Goal: Information Seeking & Learning: Find specific page/section

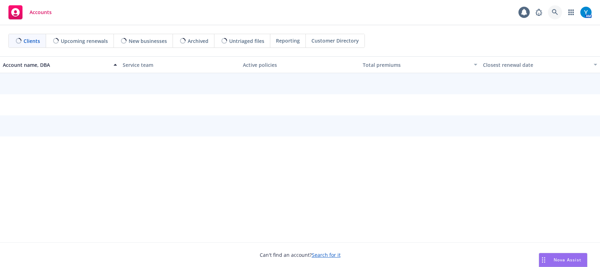
click at [556, 11] on icon at bounding box center [555, 12] width 6 height 6
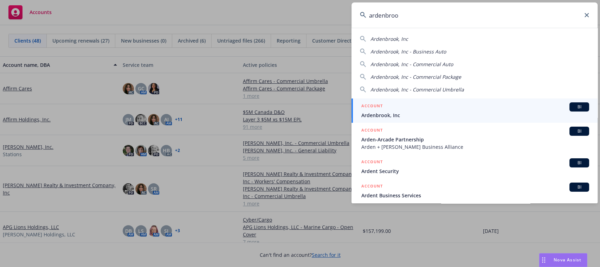
type input "ardenbrook"
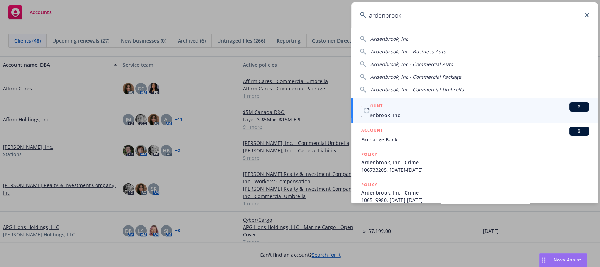
click at [410, 104] on div "ACCOUNT BI" at bounding box center [476, 106] width 228 height 9
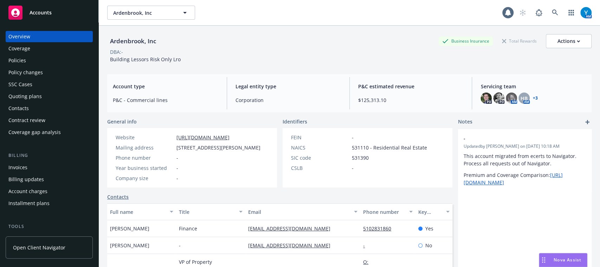
click at [40, 64] on div "Policies" at bounding box center [49, 60] width 82 height 11
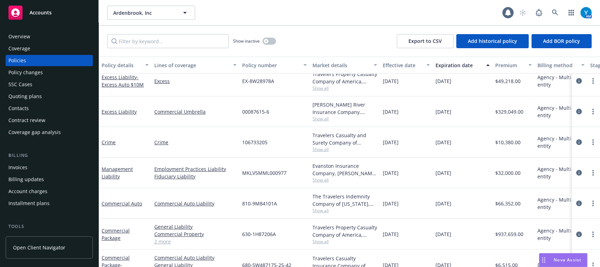
scroll to position [53, 0]
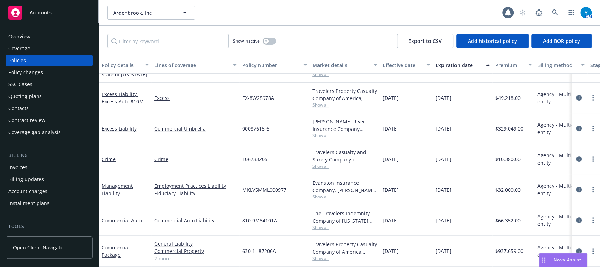
drag, startPoint x: 596, startPoint y: 161, endPoint x: 428, endPoint y: 18, distance: 221.1
click at [428, 18] on div "Ardenbrook, Inc Ardenbrook, Inc" at bounding box center [304, 13] width 395 height 14
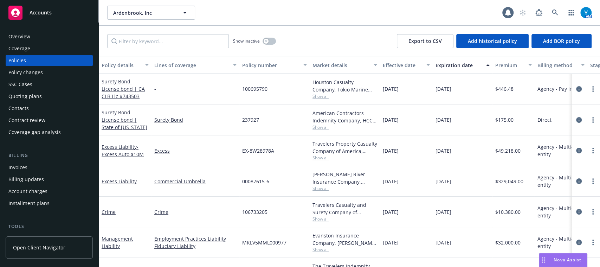
click at [326, 190] on span "Show all" at bounding box center [345, 188] width 65 height 6
click at [315, 22] on div "Ardenbrook, Inc Ardenbrook, Inc 1 AM" at bounding box center [350, 12] width 502 height 25
click at [323, 189] on span "Show all" at bounding box center [345, 188] width 65 height 6
click at [448, 18] on div "Ardenbrook, Inc Ardenbrook, Inc" at bounding box center [304, 13] width 395 height 14
click at [319, 186] on span "Show all" at bounding box center [345, 188] width 65 height 6
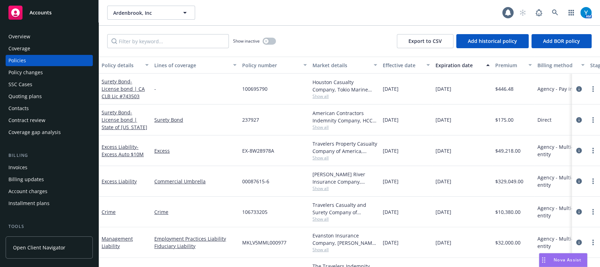
click at [320, 46] on div "Show inactive Export to CSV Add historical policy Add BOR policy" at bounding box center [350, 41] width 502 height 31
click at [320, 189] on span "Show all" at bounding box center [345, 188] width 65 height 6
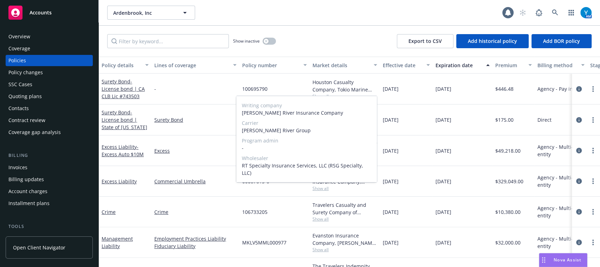
click at [320, 189] on span "Show all" at bounding box center [345, 188] width 65 height 6
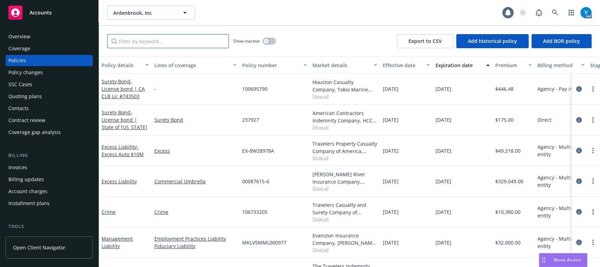
click at [138, 38] on input "Filter by keyword..." at bounding box center [168, 41] width 122 height 14
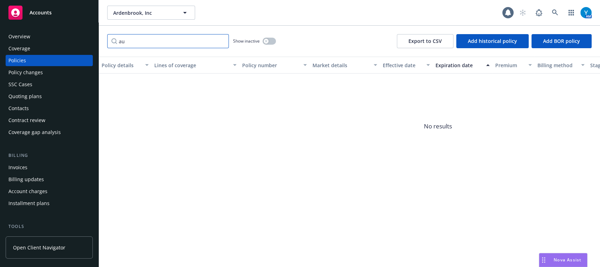
type input "a"
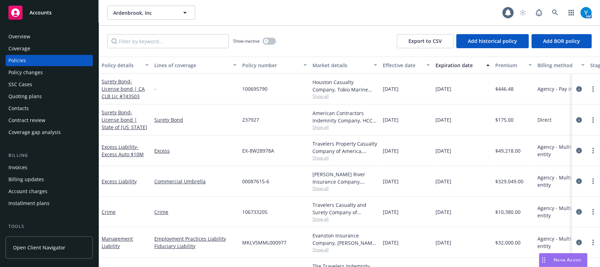
click at [388, 18] on div "Ardenbrook, Inc Ardenbrook, Inc" at bounding box center [304, 13] width 395 height 14
click at [555, 11] on icon at bounding box center [555, 12] width 6 height 6
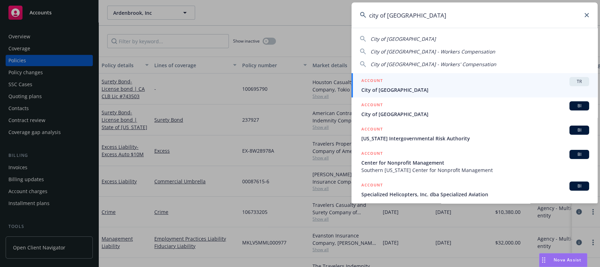
type input "city of san mateo"
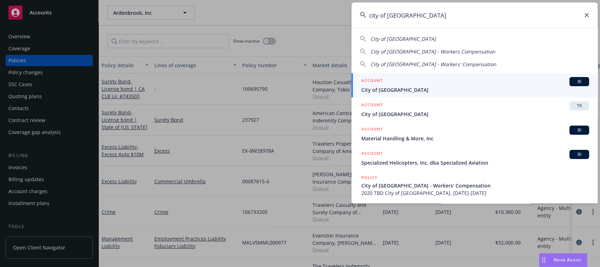
click at [446, 90] on span "City of [GEOGRAPHIC_DATA]" at bounding box center [476, 89] width 228 height 7
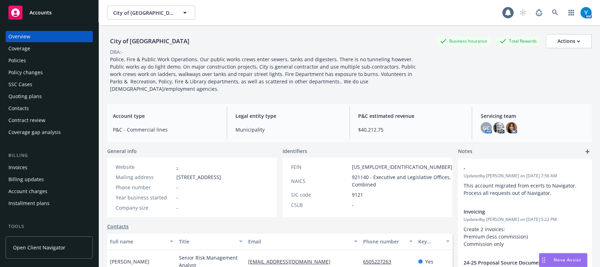
click at [36, 60] on div "Policies" at bounding box center [49, 60] width 82 height 11
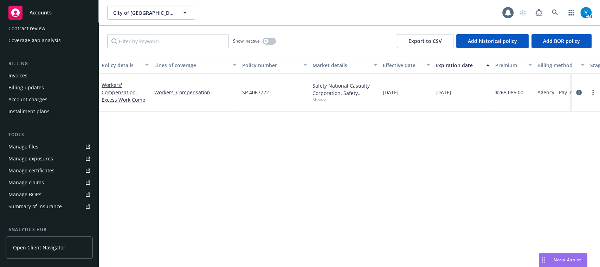
scroll to position [77, 0]
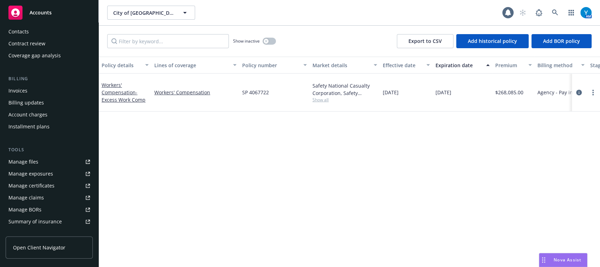
click at [53, 159] on link "Manage files" at bounding box center [49, 161] width 87 height 11
click at [577, 90] on icon "circleInformation" at bounding box center [579, 93] width 6 height 6
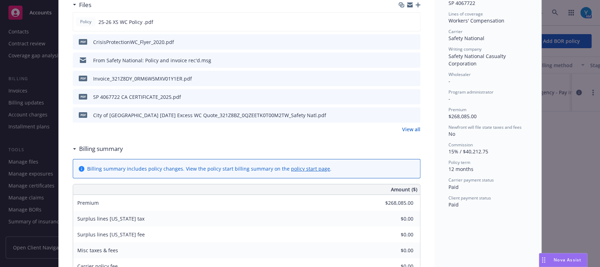
scroll to position [186, 0]
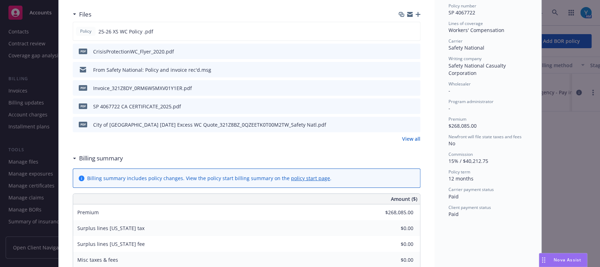
click at [409, 142] on link "View all" at bounding box center [411, 138] width 18 height 7
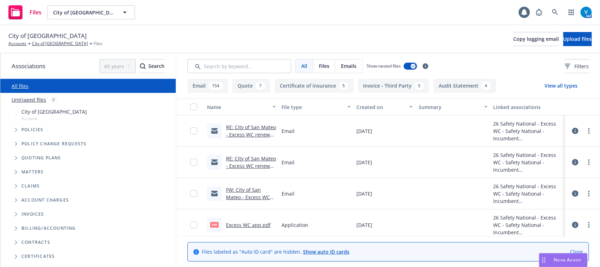
click at [218, 61] on input "Search by keyword..." at bounding box center [239, 66] width 104 height 14
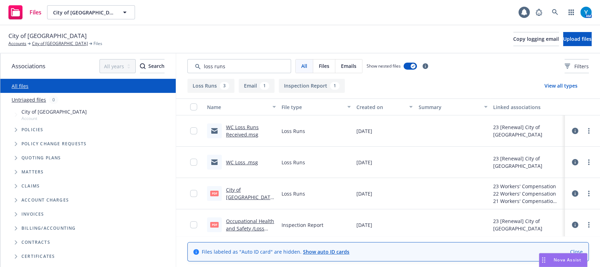
type input "loss runs"
click at [364, 108] on div "Created on" at bounding box center [381, 106] width 49 height 7
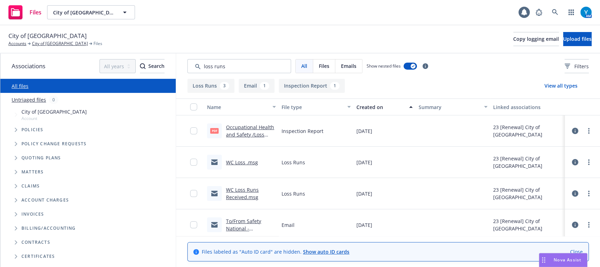
click at [357, 109] on div "Created on" at bounding box center [381, 106] width 49 height 7
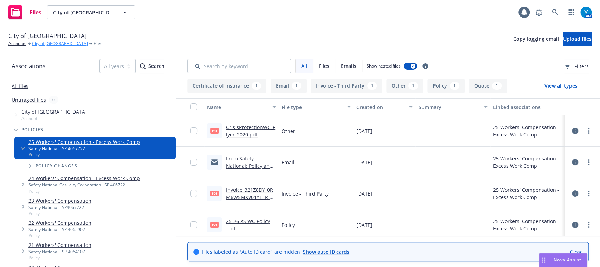
click at [51, 44] on link "City of [GEOGRAPHIC_DATA]" at bounding box center [60, 43] width 56 height 6
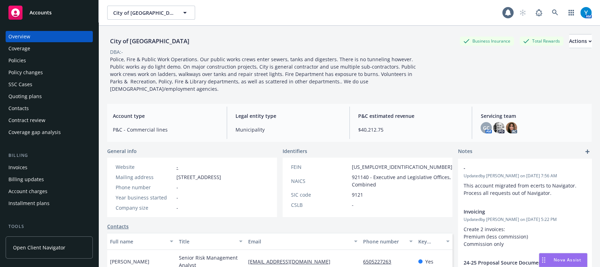
click at [24, 64] on div "Policies" at bounding box center [17, 60] width 18 height 11
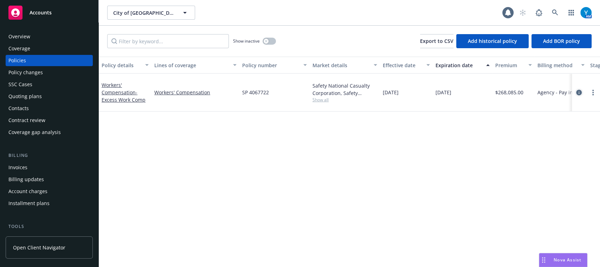
click at [579, 90] on icon "circleInformation" at bounding box center [579, 93] width 6 height 6
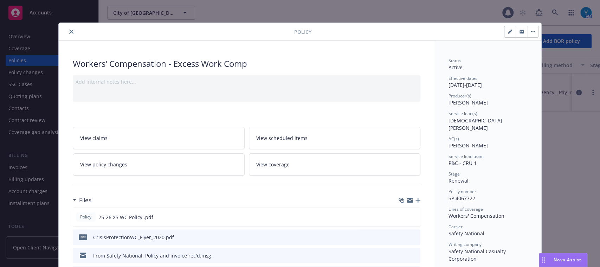
click at [72, 27] on div "Policy" at bounding box center [300, 32] width 483 height 18
click at [69, 30] on icon "close" at bounding box center [71, 32] width 4 height 4
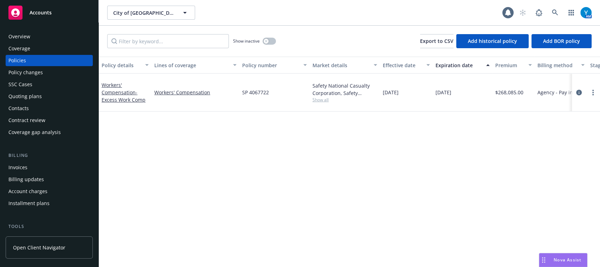
click at [39, 38] on div "Overview" at bounding box center [49, 36] width 82 height 11
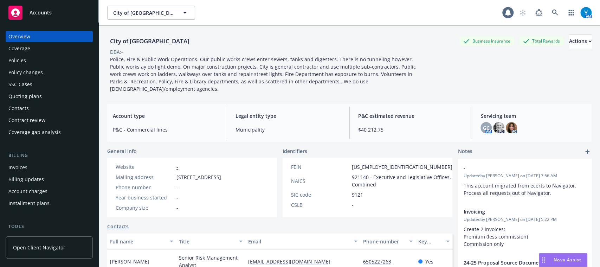
click at [31, 62] on div "Policies" at bounding box center [49, 60] width 82 height 11
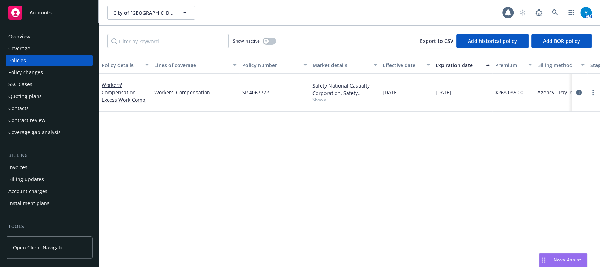
click at [38, 98] on div "Quoting plans" at bounding box center [24, 96] width 33 height 11
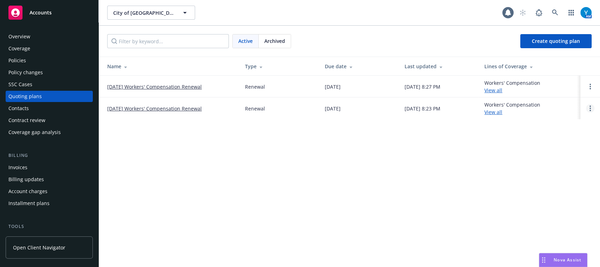
click at [588, 107] on link "Open options" at bounding box center [590, 108] width 8 height 8
click at [549, 100] on span "Archive" at bounding box center [541, 103] width 34 height 7
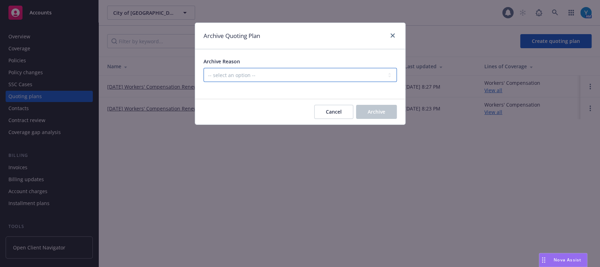
click at [238, 71] on select "-- select an option -- All policies in this renewal plan are auto-renewed Creat…" at bounding box center [300, 75] width 193 height 14
click at [204, 68] on select "-- select an option -- All policies in this renewal plan are auto-renewed Creat…" at bounding box center [300, 75] width 193 height 14
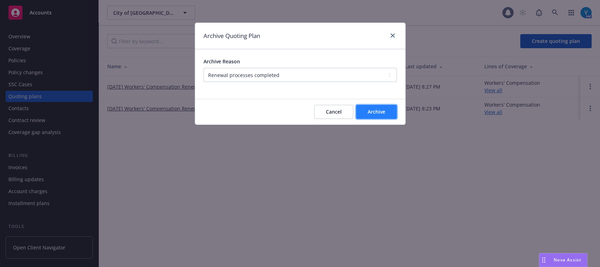
click at [373, 114] on span "Archive" at bounding box center [377, 111] width 18 height 7
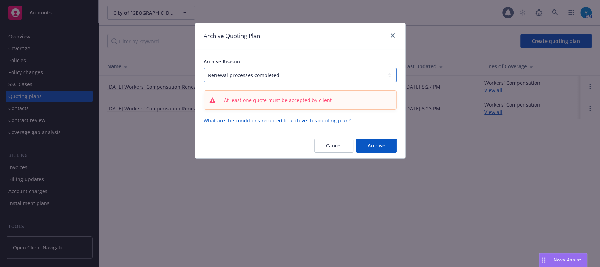
click at [272, 72] on select "-- select an option -- All policies in this renewal plan are auto-renewed Creat…" at bounding box center [300, 75] width 193 height 14
select select "ARCHIVED_RENEWAL_POLICY_AUTO_RENEWED"
click at [204, 68] on select "-- select an option -- All policies in this renewal plan are auto-renewed Creat…" at bounding box center [300, 75] width 193 height 14
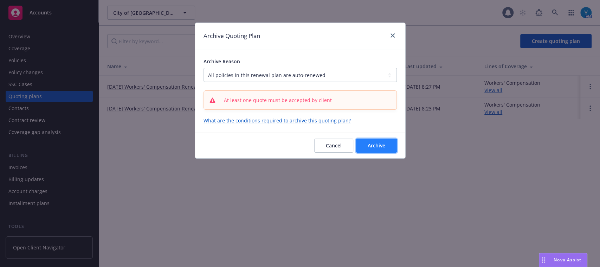
click at [375, 145] on span "Archive" at bounding box center [377, 145] width 18 height 7
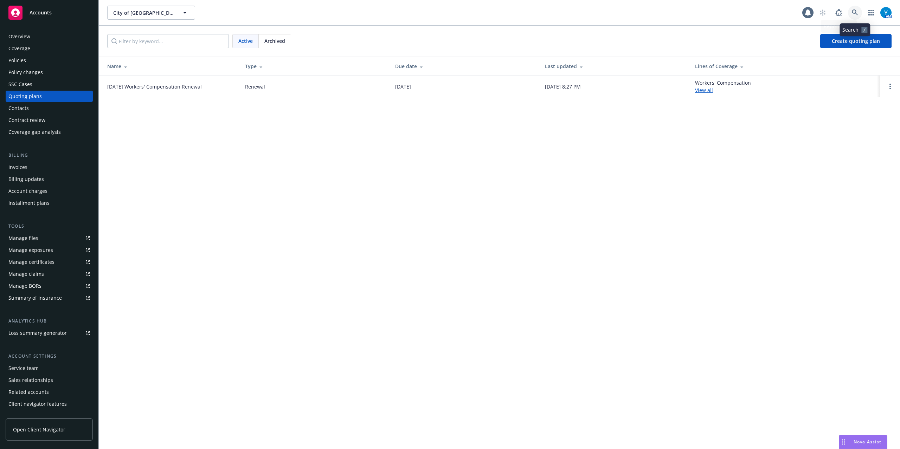
click at [600, 14] on icon at bounding box center [855, 12] width 6 height 6
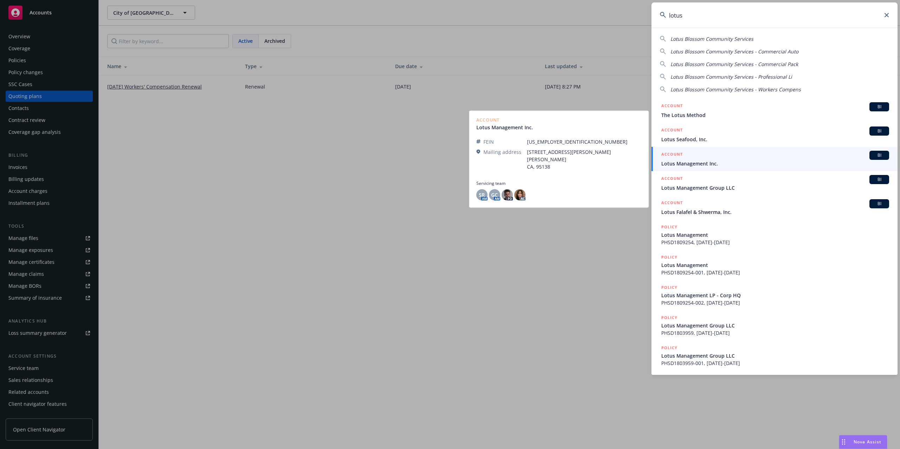
type input "lotus"
click at [600, 161] on span "Lotus Management Inc." at bounding box center [776, 163] width 228 height 7
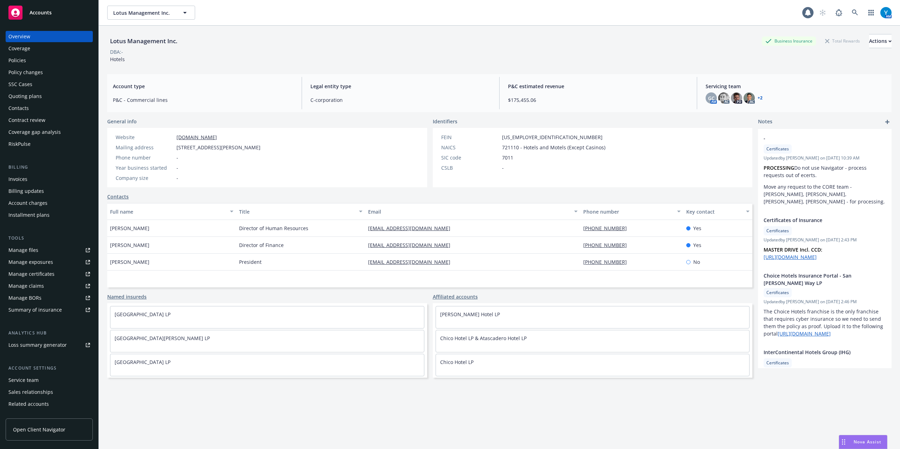
click at [27, 36] on div "Overview" at bounding box center [19, 36] width 22 height 11
click at [18, 178] on div "Invoices" at bounding box center [17, 179] width 19 height 11
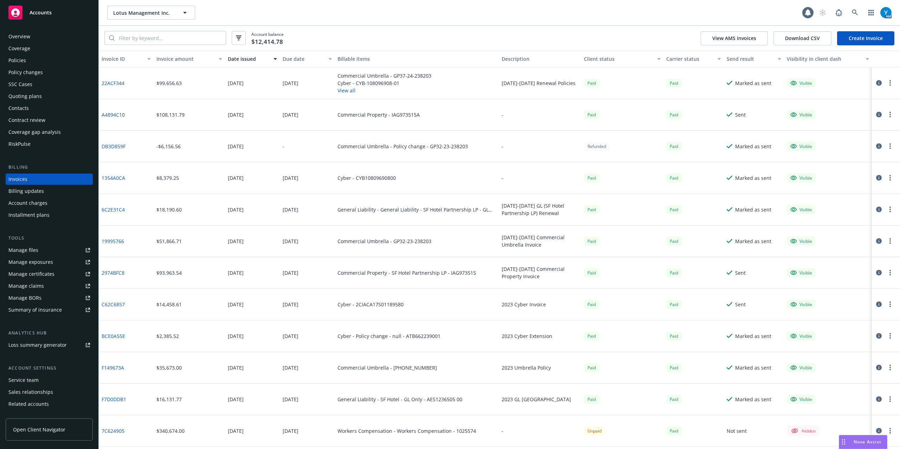
click at [345, 91] on button "View all" at bounding box center [385, 90] width 94 height 7
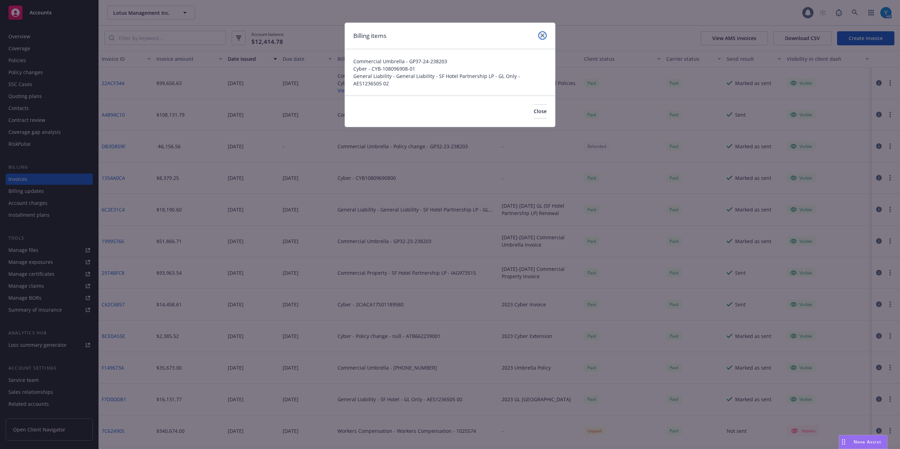
click at [544, 34] on icon "close" at bounding box center [543, 35] width 4 height 4
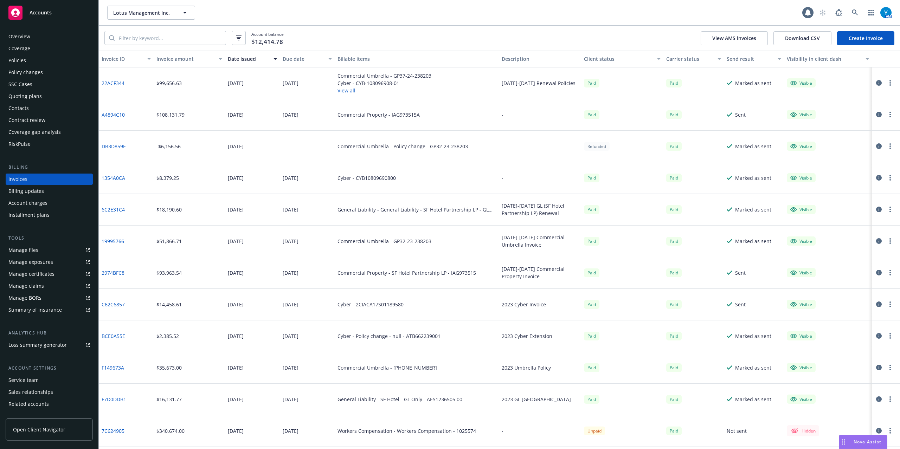
click at [22, 59] on div "Policies" at bounding box center [17, 60] width 18 height 11
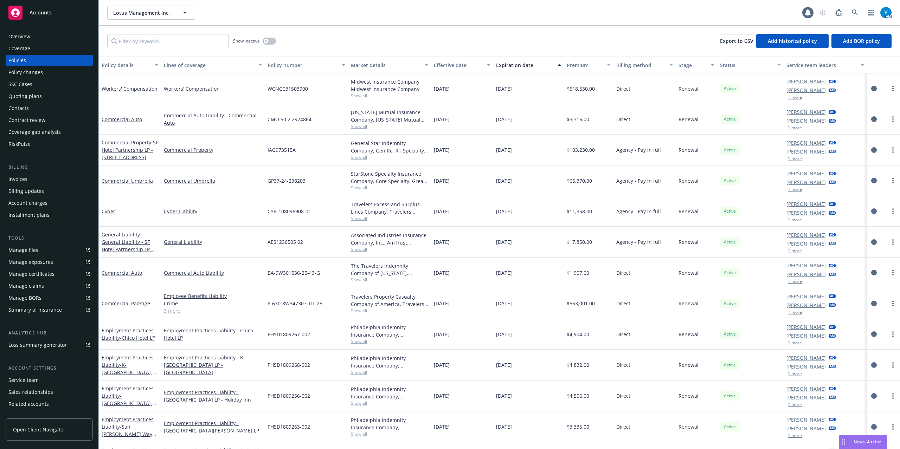
click at [31, 178] on div "Invoices" at bounding box center [49, 179] width 82 height 11
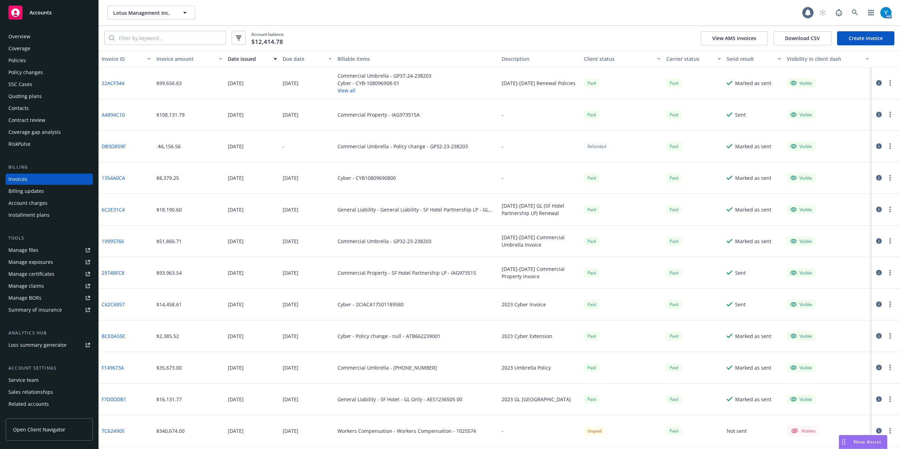
click at [120, 83] on link "22ACF344" at bounding box center [113, 82] width 23 height 7
click at [32, 58] on div "Policies" at bounding box center [49, 60] width 82 height 11
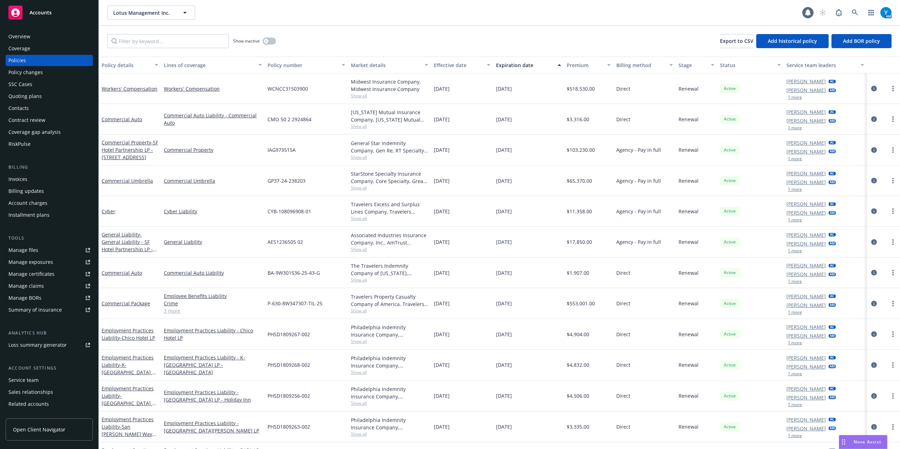
click at [37, 267] on link "Open Client Navigator" at bounding box center [49, 430] width 87 height 22
click at [28, 205] on div "Account charges" at bounding box center [27, 203] width 39 height 11
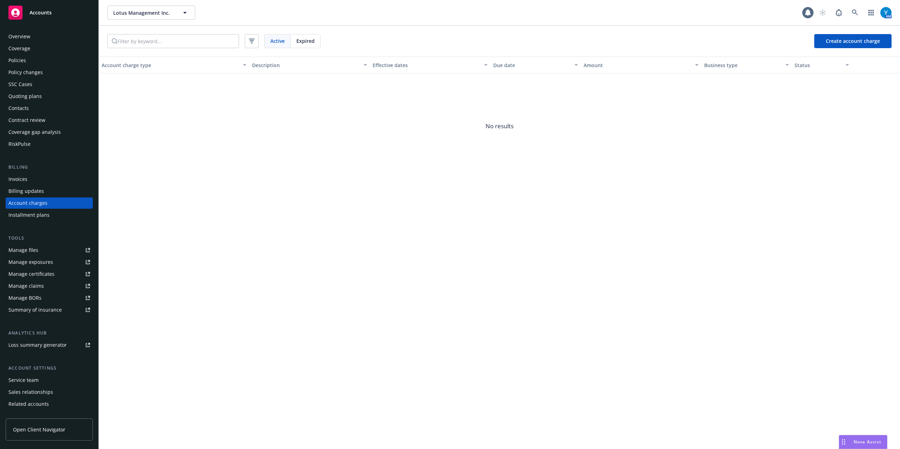
click at [309, 39] on span "Expired" at bounding box center [305, 40] width 18 height 7
click at [281, 39] on span "Active" at bounding box center [277, 40] width 14 height 7
click at [317, 39] on div "Expired" at bounding box center [306, 40] width 30 height 13
click at [14, 60] on div "Policies" at bounding box center [17, 60] width 18 height 11
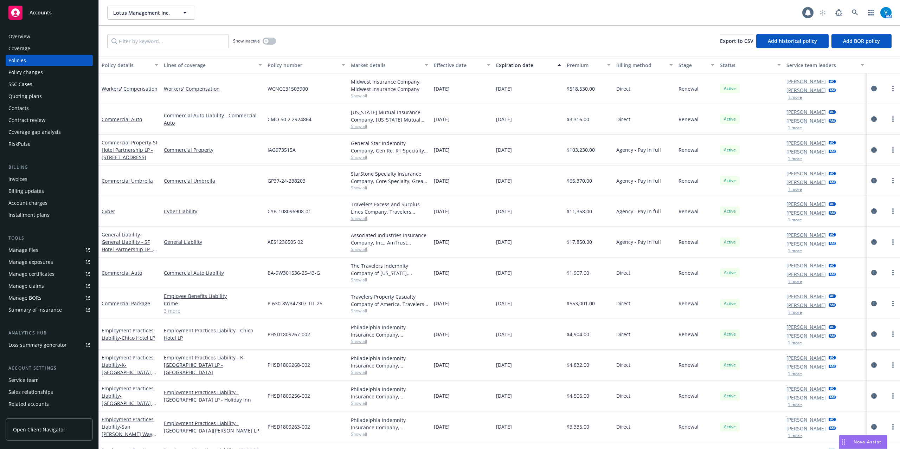
click at [42, 75] on div "Policy changes" at bounding box center [49, 72] width 82 height 11
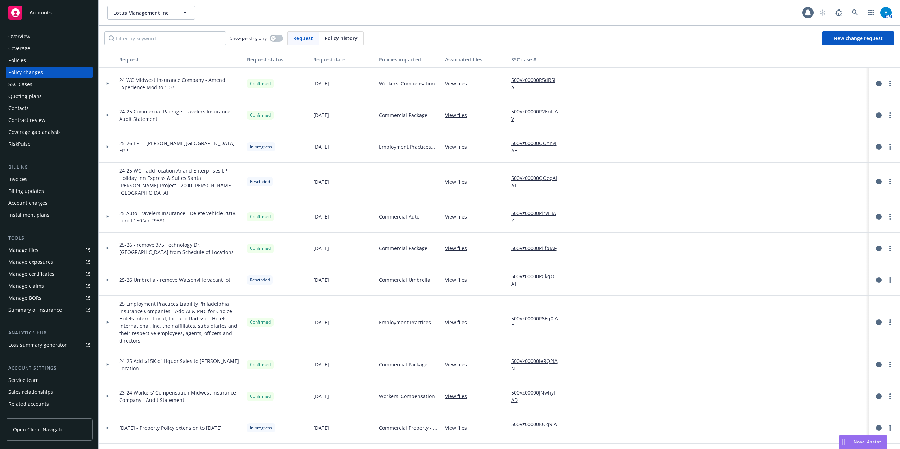
click at [110, 147] on div at bounding box center [108, 147] width 12 height 2
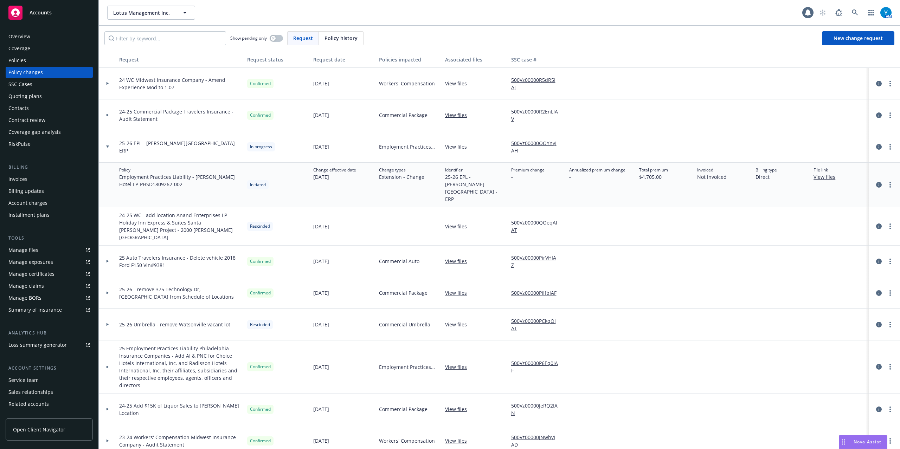
click at [28, 56] on div "Policies" at bounding box center [49, 60] width 82 height 11
